Goal: Task Accomplishment & Management: Manage account settings

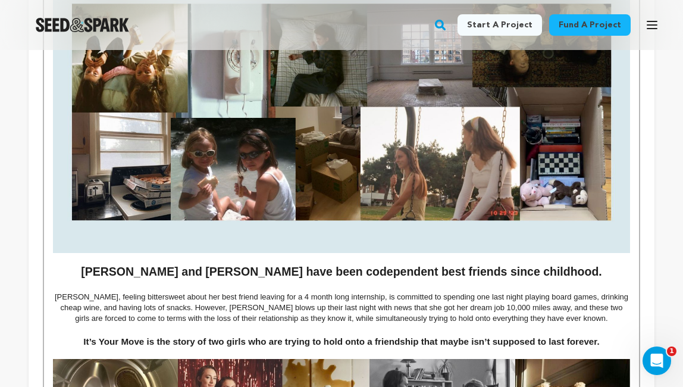
scroll to position [450, 0]
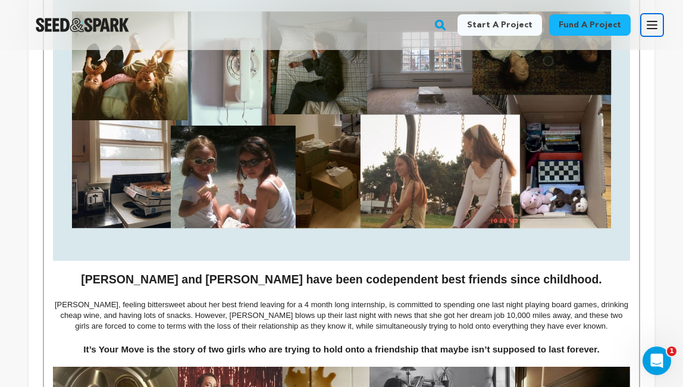
click at [648, 31] on icon "button" at bounding box center [652, 25] width 14 height 14
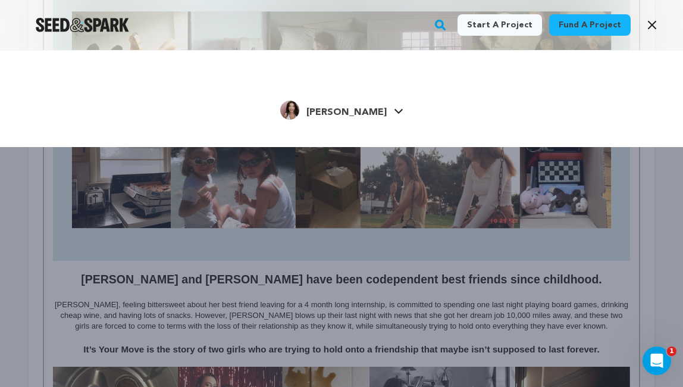
click at [356, 110] on span "Olivia E." at bounding box center [347, 113] width 80 height 10
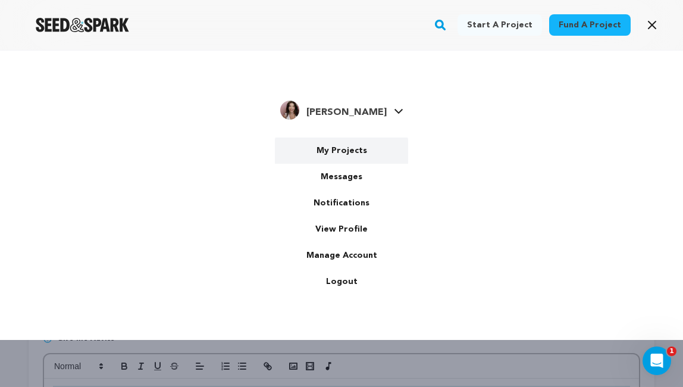
click at [347, 149] on link "My Projects" at bounding box center [341, 151] width 133 height 26
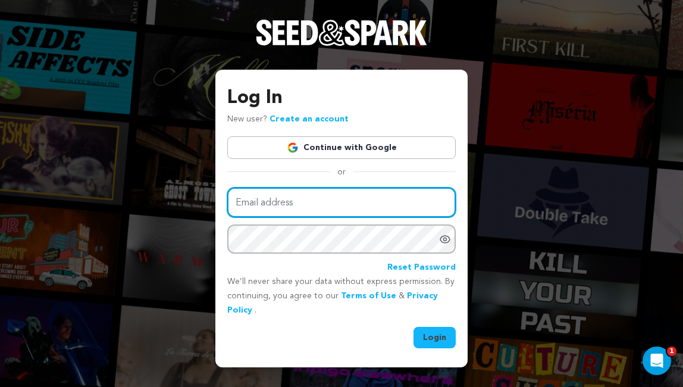
type input "[EMAIL_ADDRESS][DOMAIN_NAME]"
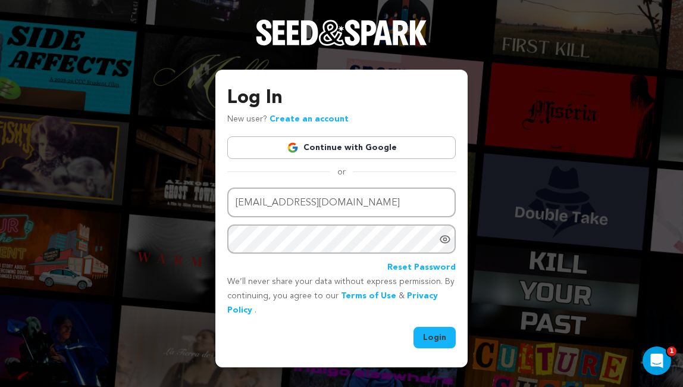
click at [433, 344] on button "Login" at bounding box center [435, 337] width 42 height 21
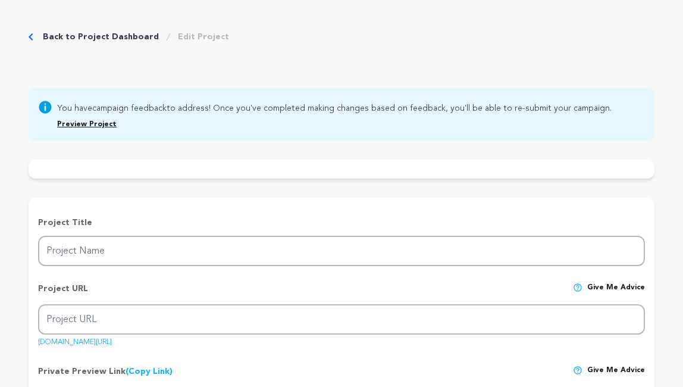
type input "It's Your Move"
type input "its-your-move"
type input "Two best friends are forced to accept the end of their relationship, while simu…"
type textarea "[PERSON_NAME] and [PERSON_NAME] have been codependent best friends since childh…"
type textarea "It’s Your Move is a film that explores friendship and learning to put yourself …"
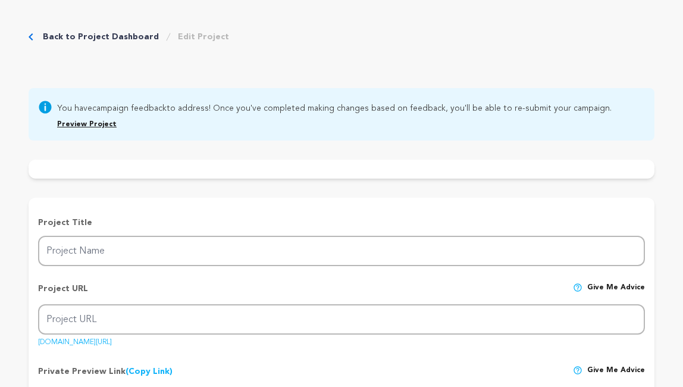
radio input "true"
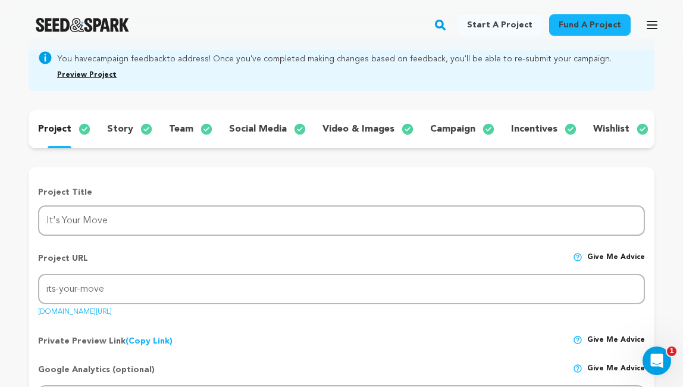
scroll to position [101, 0]
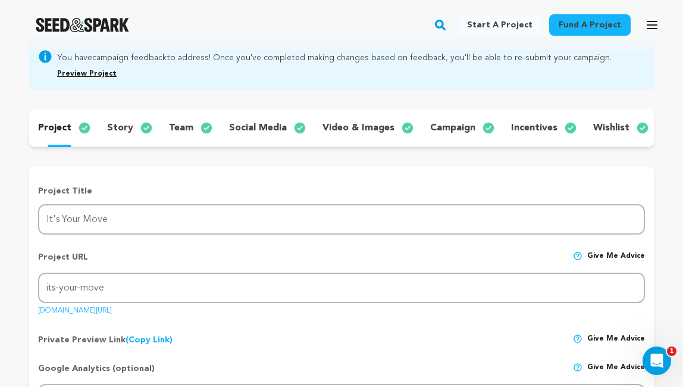
click at [348, 130] on p "video & images" at bounding box center [359, 128] width 72 height 14
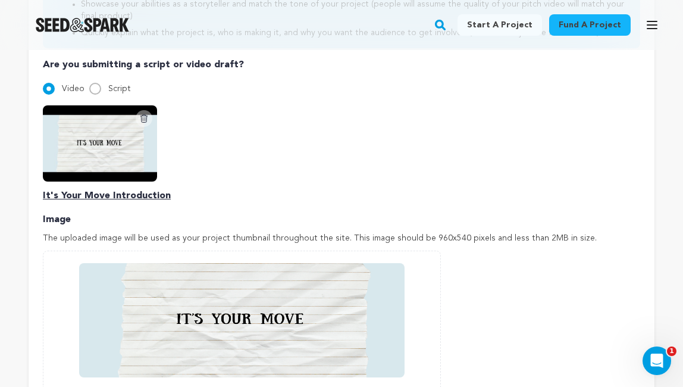
scroll to position [471, 0]
